Goal: Task Accomplishment & Management: Manage account settings

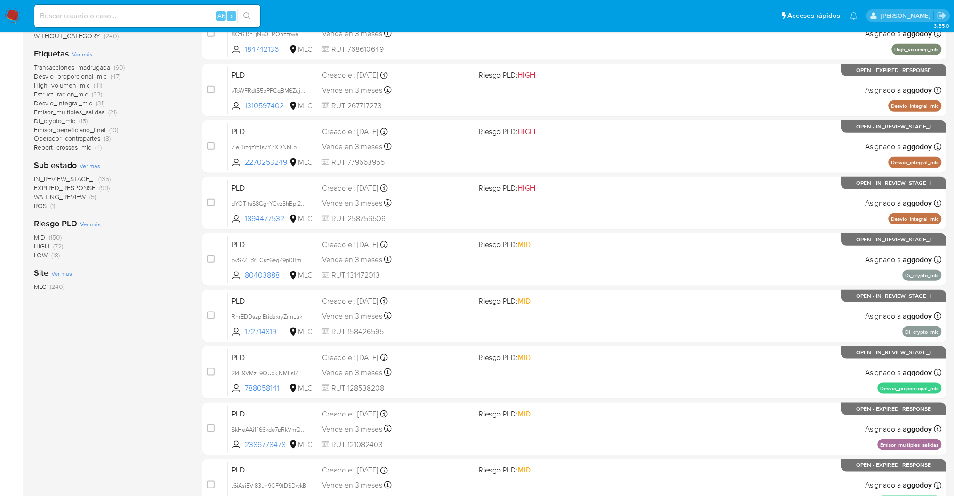
scroll to position [246, 0]
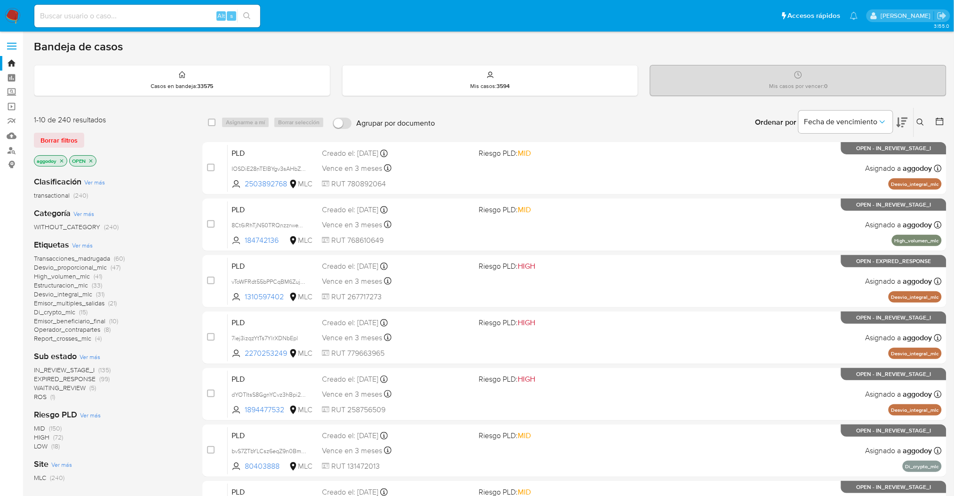
click at [64, 390] on span "WAITING_REVIEW" at bounding box center [60, 387] width 52 height 9
